Goal: Information Seeking & Learning: Find specific fact

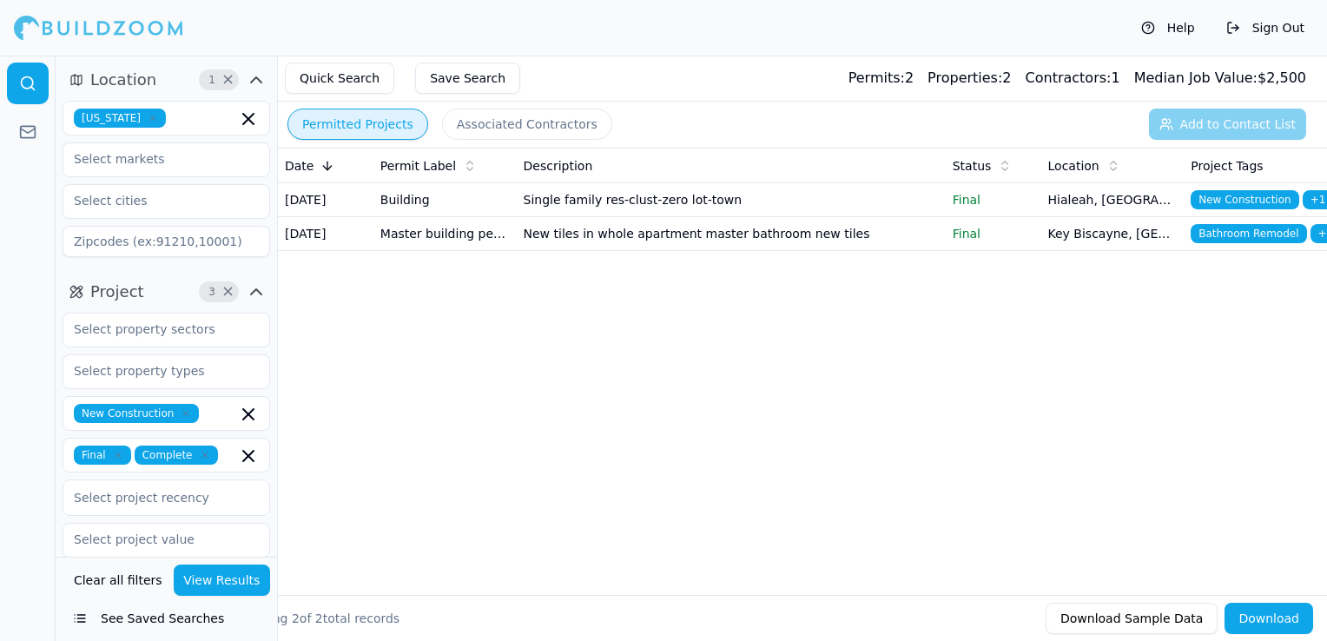
click at [150, 116] on icon "button" at bounding box center [152, 117] width 5 height 5
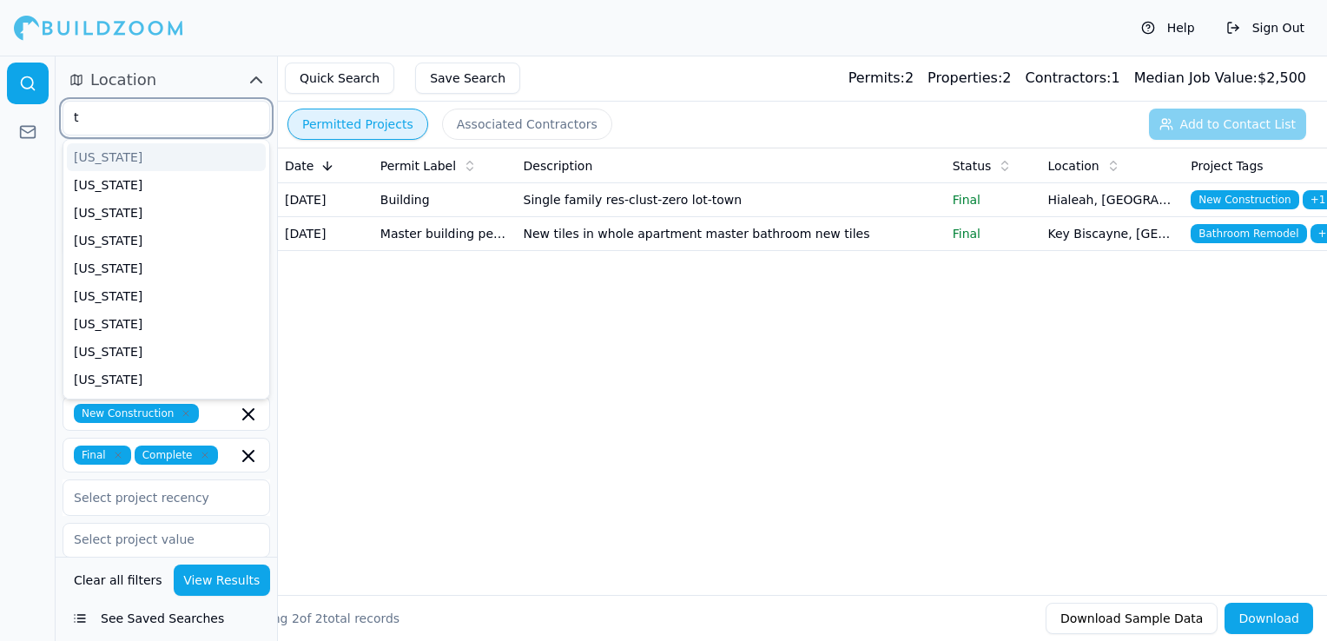
type input "te"
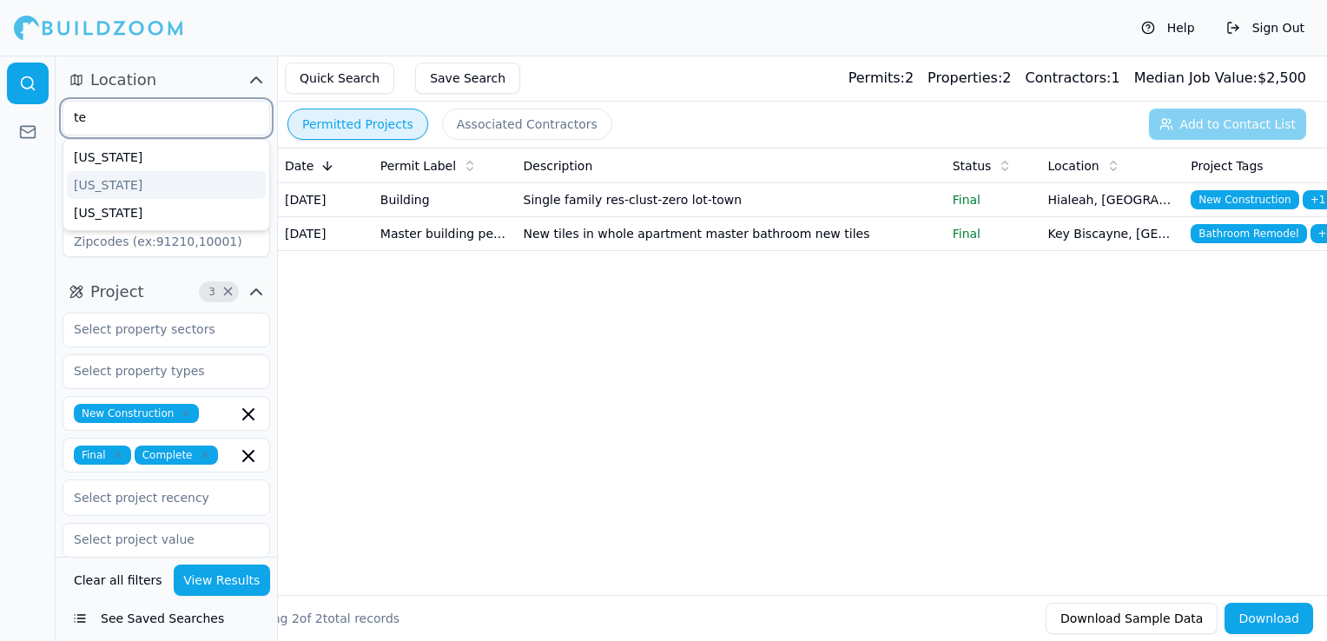
click at [128, 179] on div "[US_STATE]" at bounding box center [166, 185] width 199 height 28
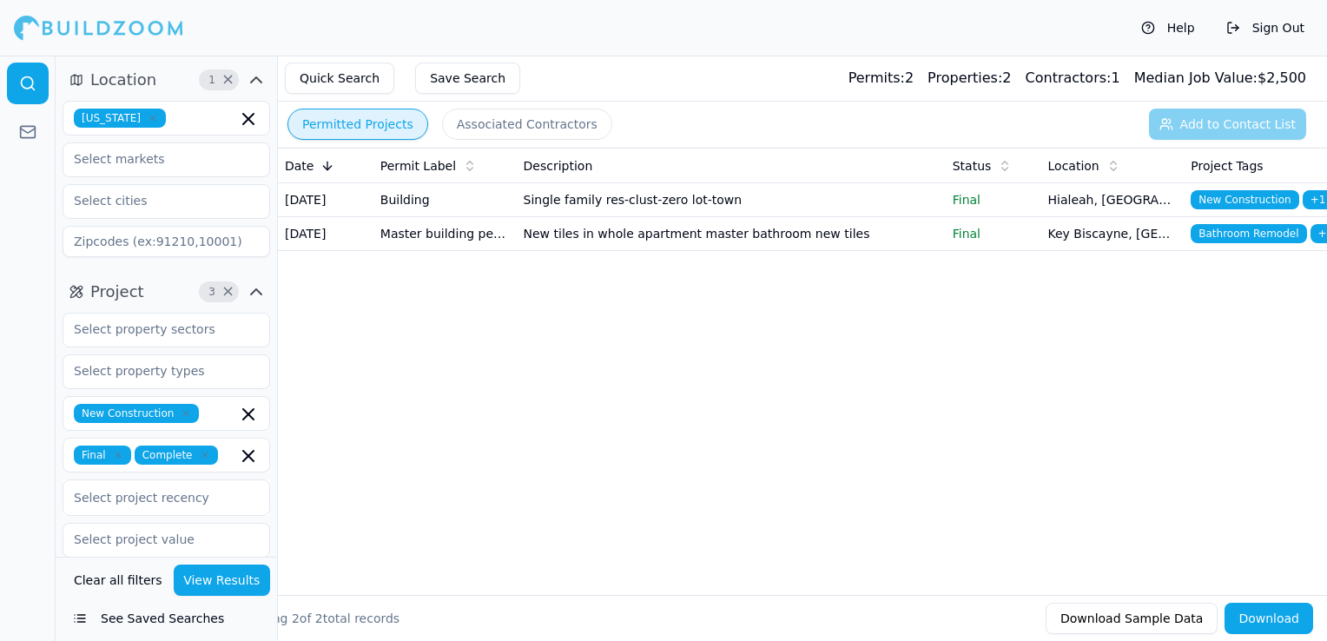
click at [424, 32] on div "Help Sign Out" at bounding box center [663, 28] width 1327 height 56
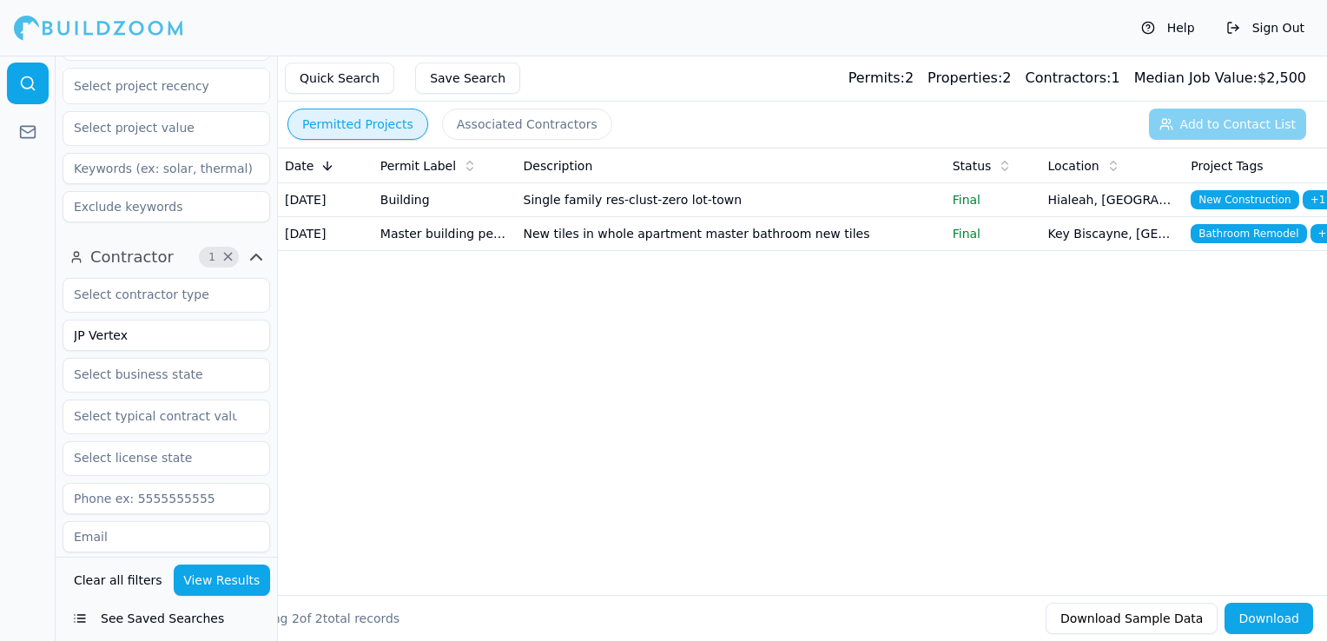
scroll to position [434, 0]
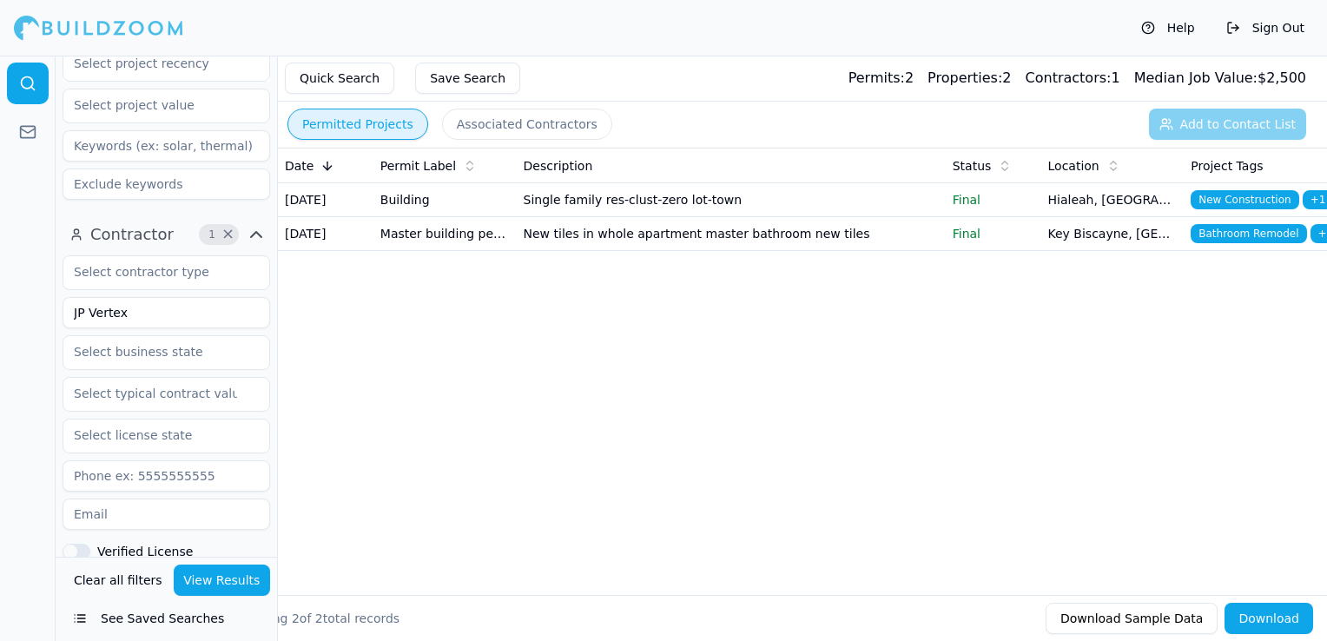
click at [179, 309] on input "JP Vertex" at bounding box center [167, 312] width 208 height 31
click at [235, 583] on button "View Results" at bounding box center [222, 579] width 97 height 31
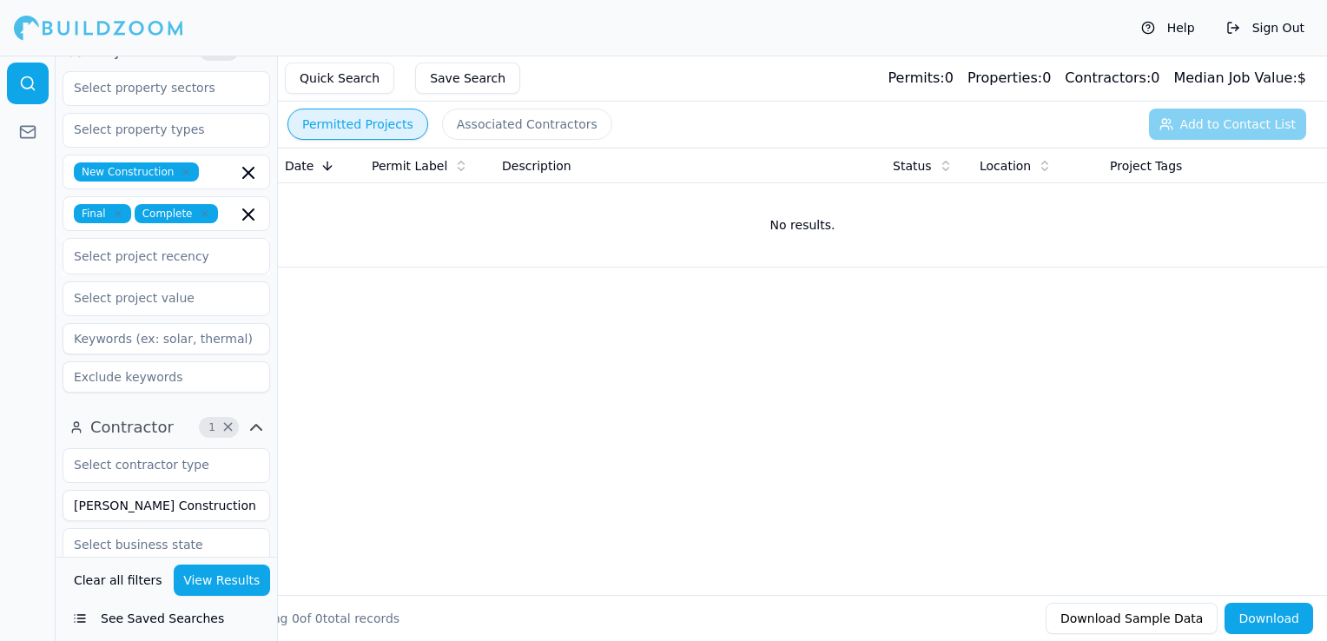
scroll to position [174, 0]
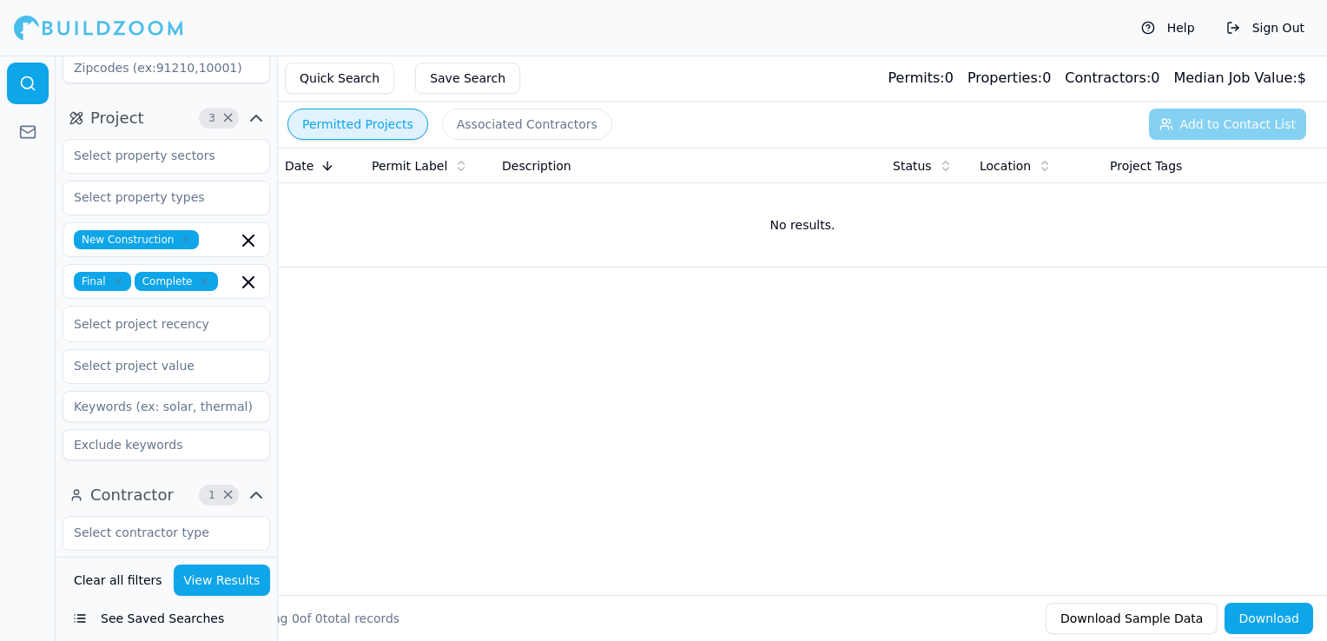
click at [181, 234] on icon "button" at bounding box center [186, 239] width 10 height 10
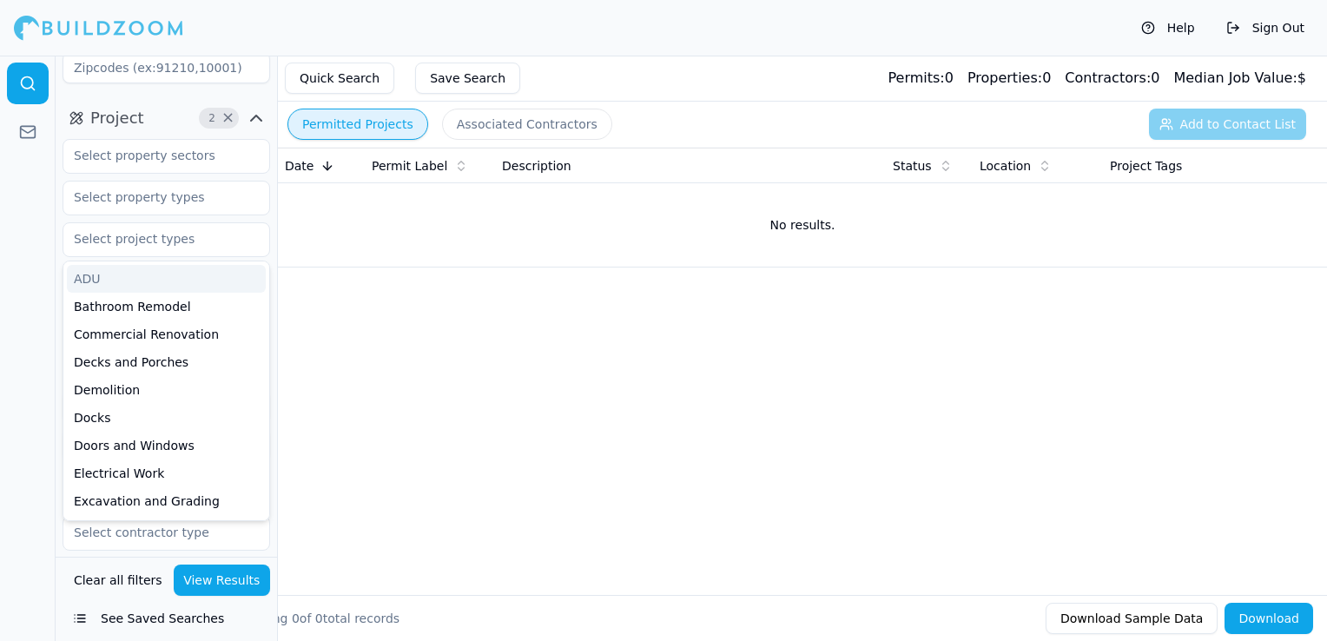
click at [314, 16] on div "Help Sign Out" at bounding box center [663, 28] width 1327 height 56
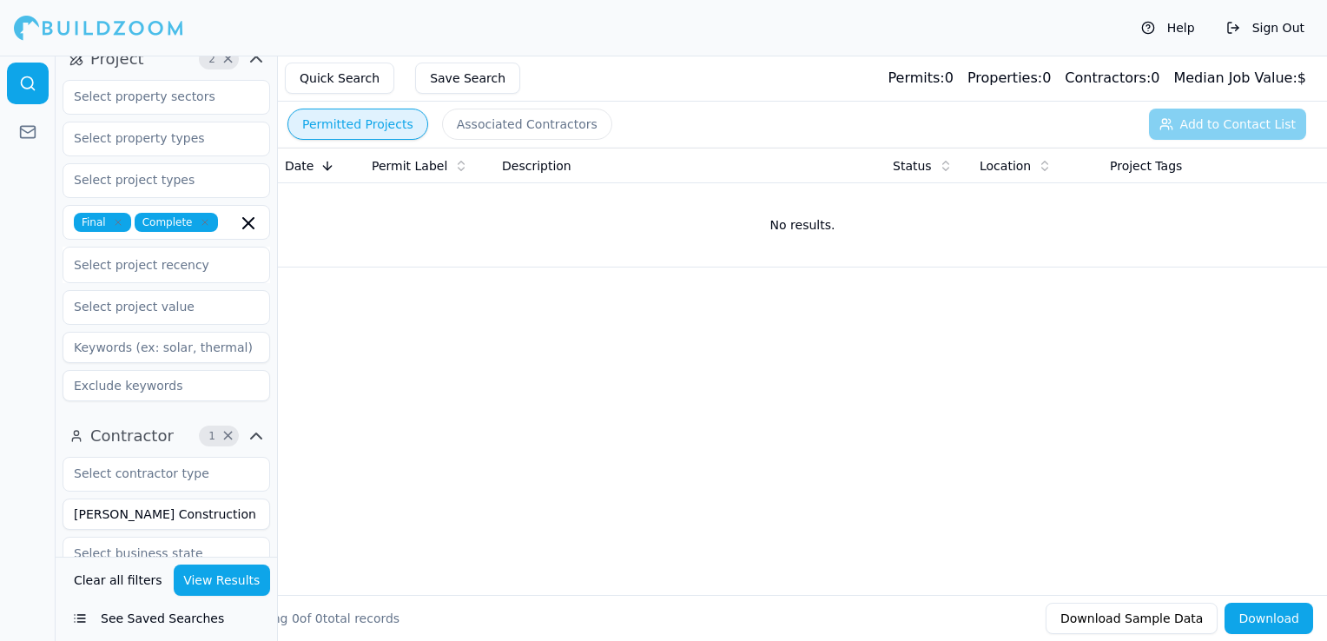
scroll to position [434, 0]
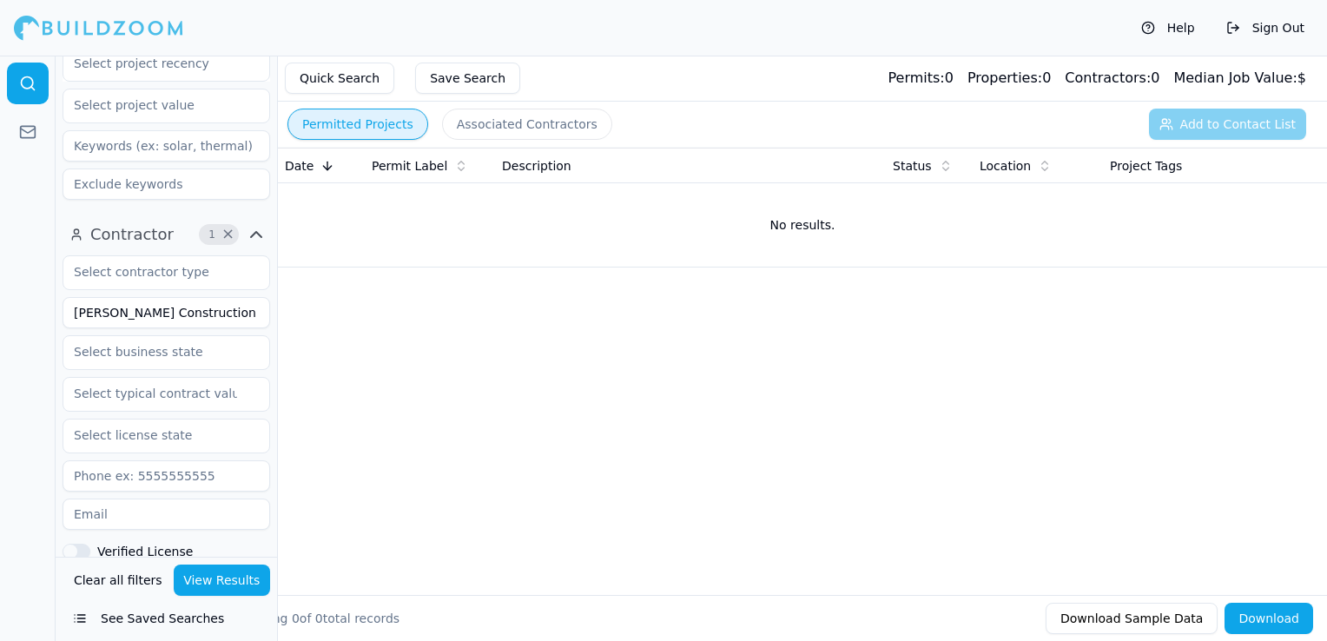
click at [232, 582] on button "View Results" at bounding box center [222, 579] width 97 height 31
drag, startPoint x: 216, startPoint y: 301, endPoint x: 204, endPoint y: 302, distance: 12.2
click at [204, 302] on input "[PERSON_NAME] Construction LLC" at bounding box center [167, 312] width 208 height 31
type input "[PERSON_NAME] Construction"
click at [227, 582] on button "View Results" at bounding box center [222, 579] width 97 height 31
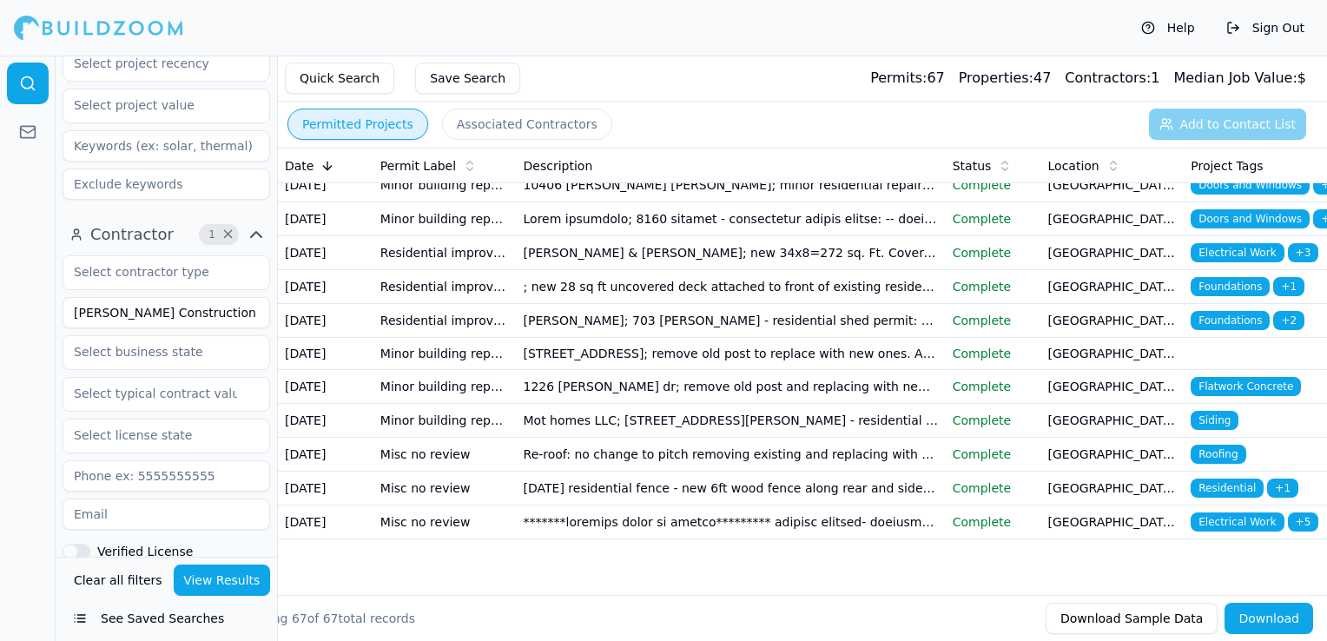
scroll to position [2479, 0]
click at [764, 202] on td "10406 [PERSON_NAME] [PERSON_NAME]; minor residential repairs to include replace…" at bounding box center [731, 185] width 429 height 34
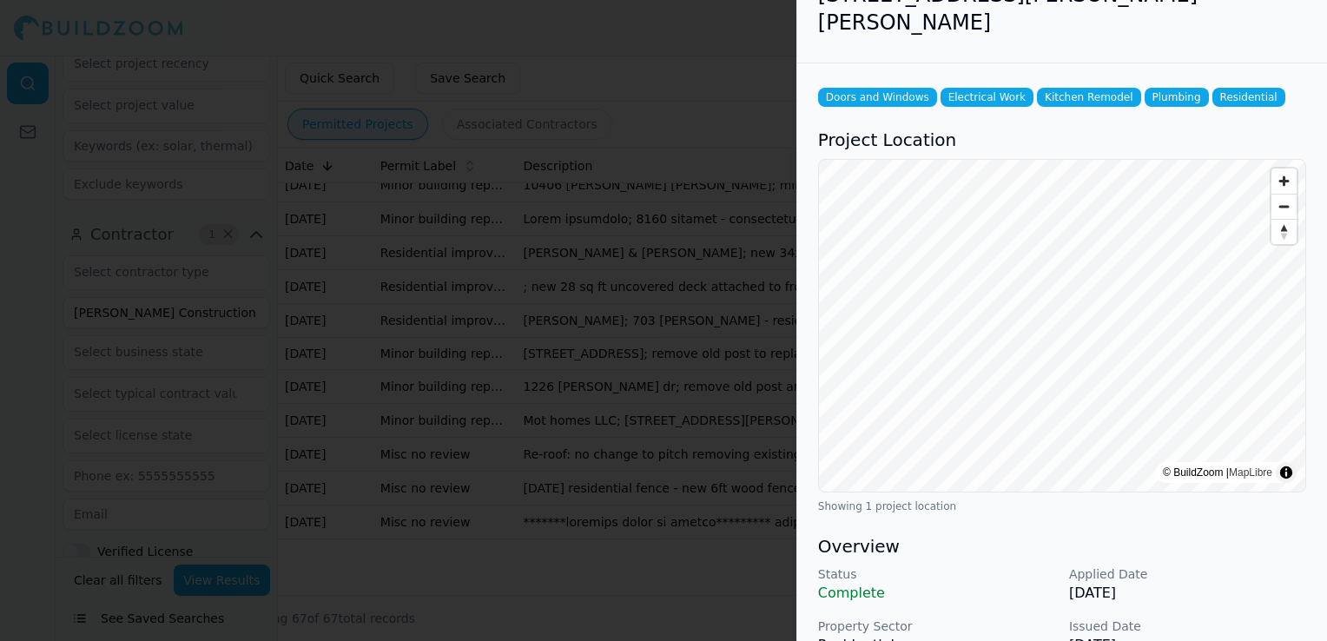
scroll to position [174, 0]
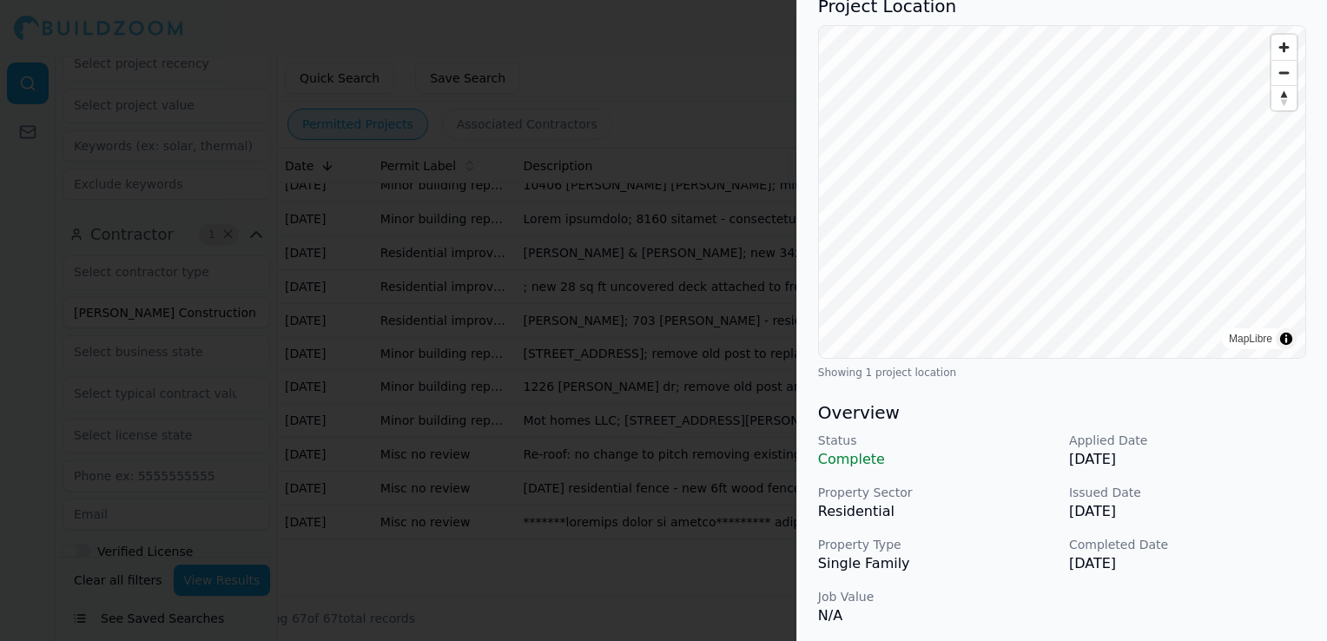
click at [588, 429] on div at bounding box center [663, 320] width 1327 height 641
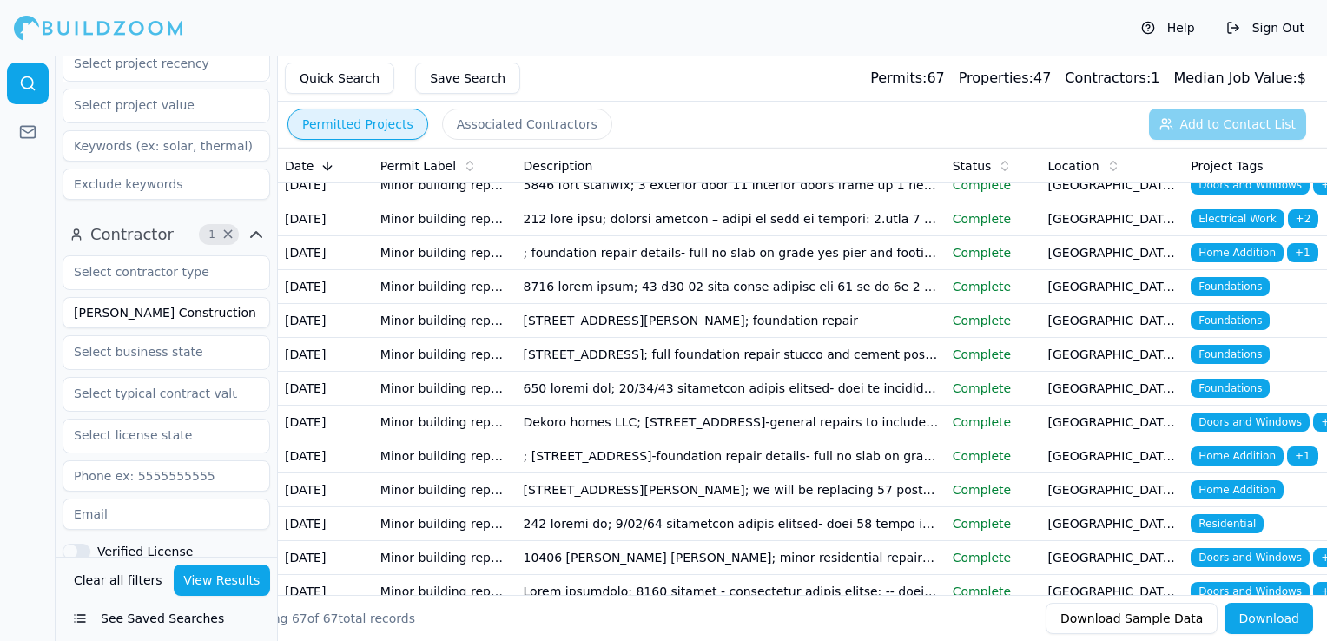
scroll to position [1524, 0]
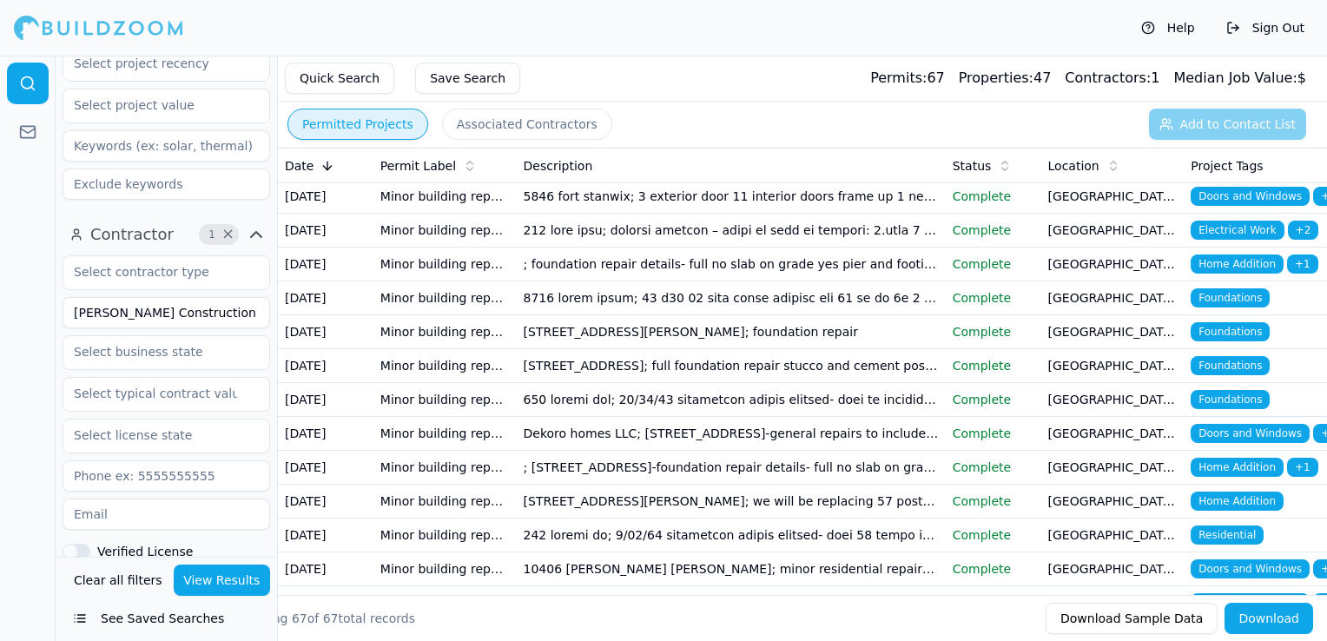
click at [495, 44] on td "Minor building repair application" at bounding box center [444, 27] width 143 height 34
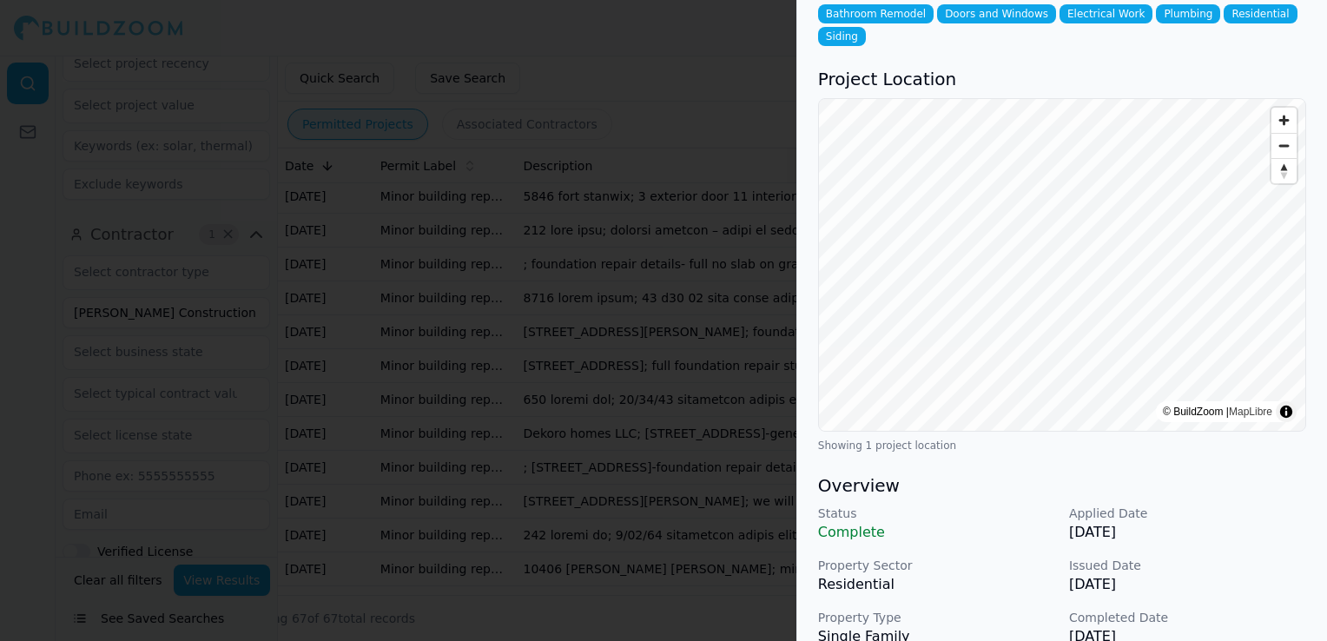
scroll to position [260, 0]
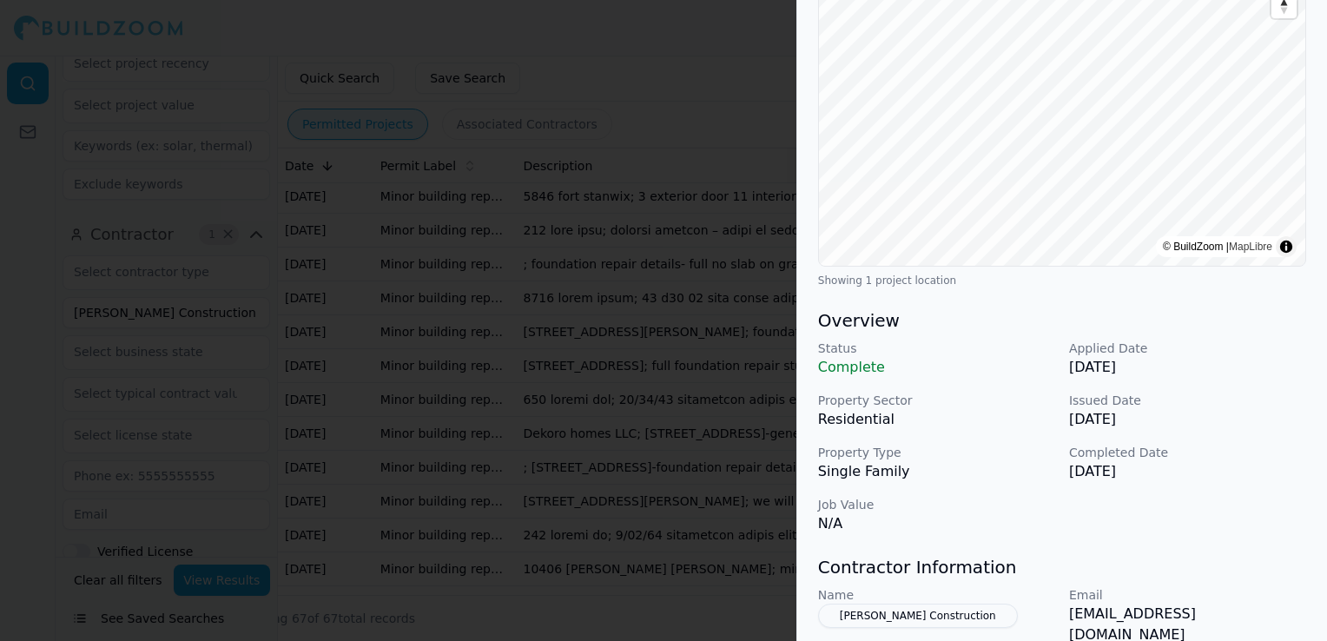
click at [603, 424] on div at bounding box center [663, 320] width 1327 height 641
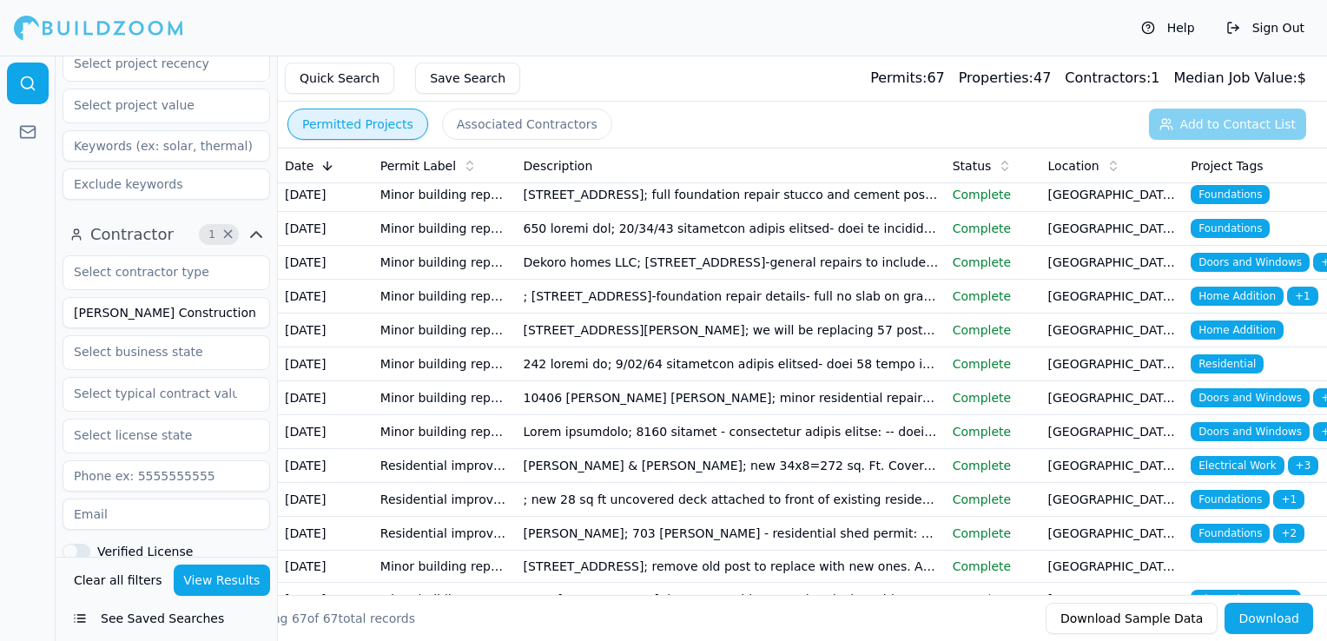
scroll to position [1698, 0]
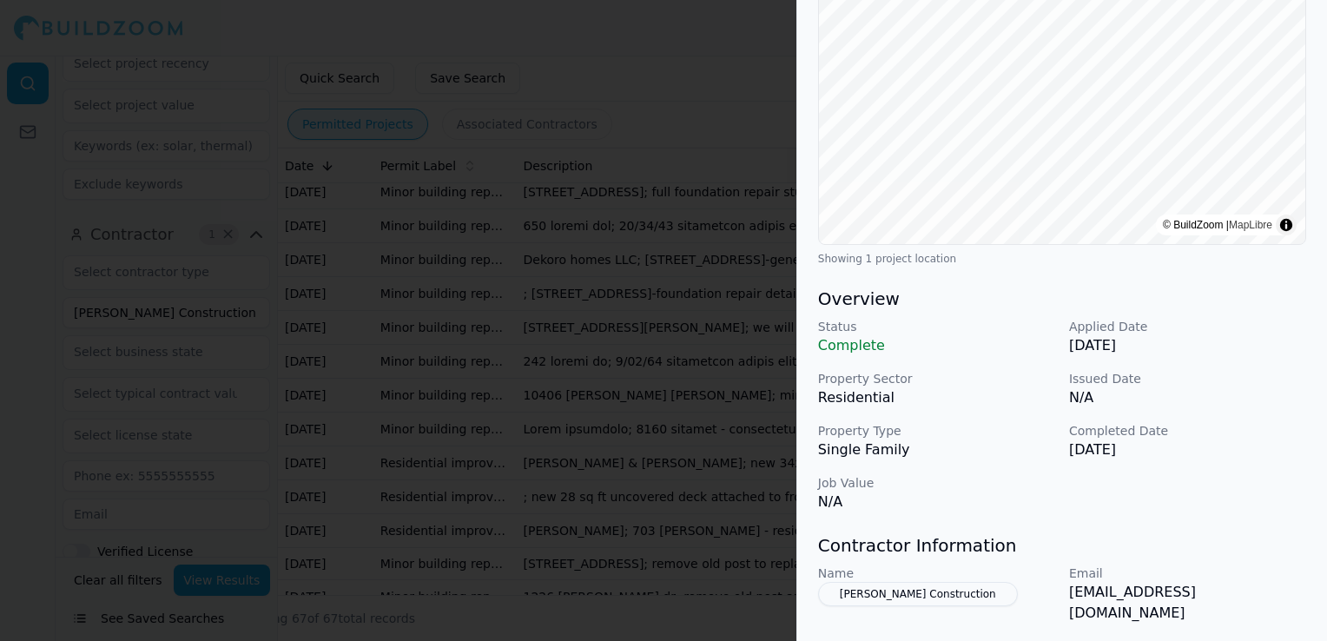
scroll to position [260, 0]
click at [768, 495] on div at bounding box center [663, 320] width 1327 height 641
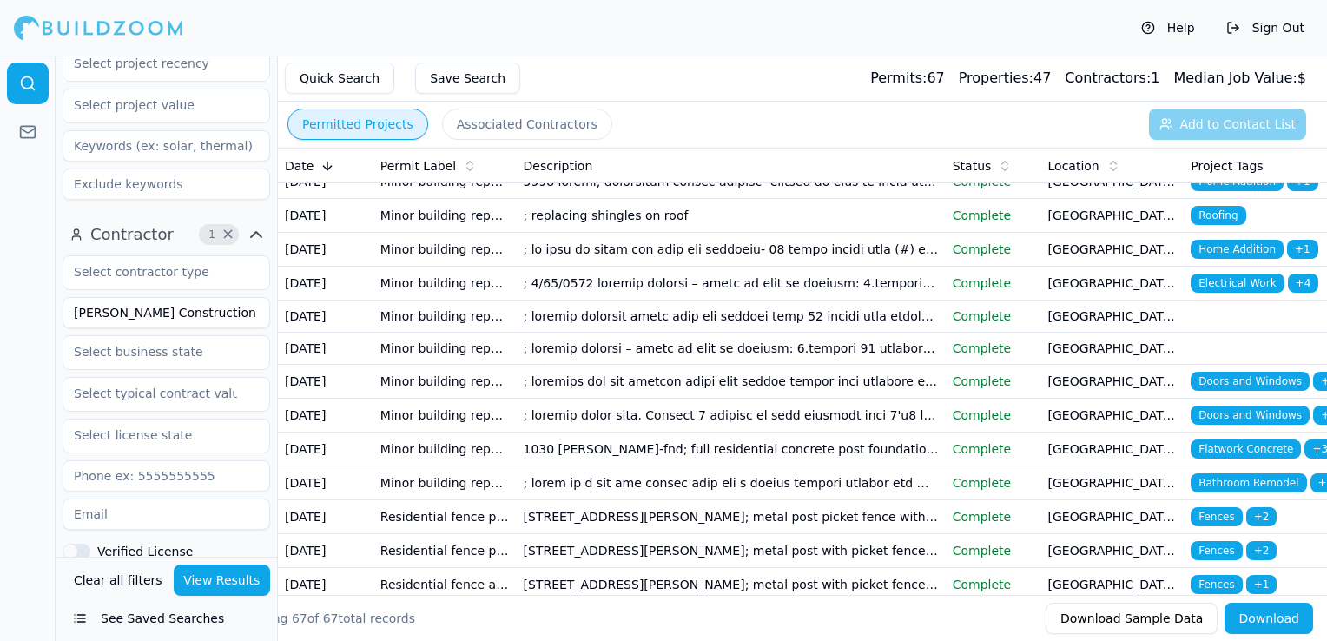
scroll to position [0, 0]
